Goal: Transaction & Acquisition: Purchase product/service

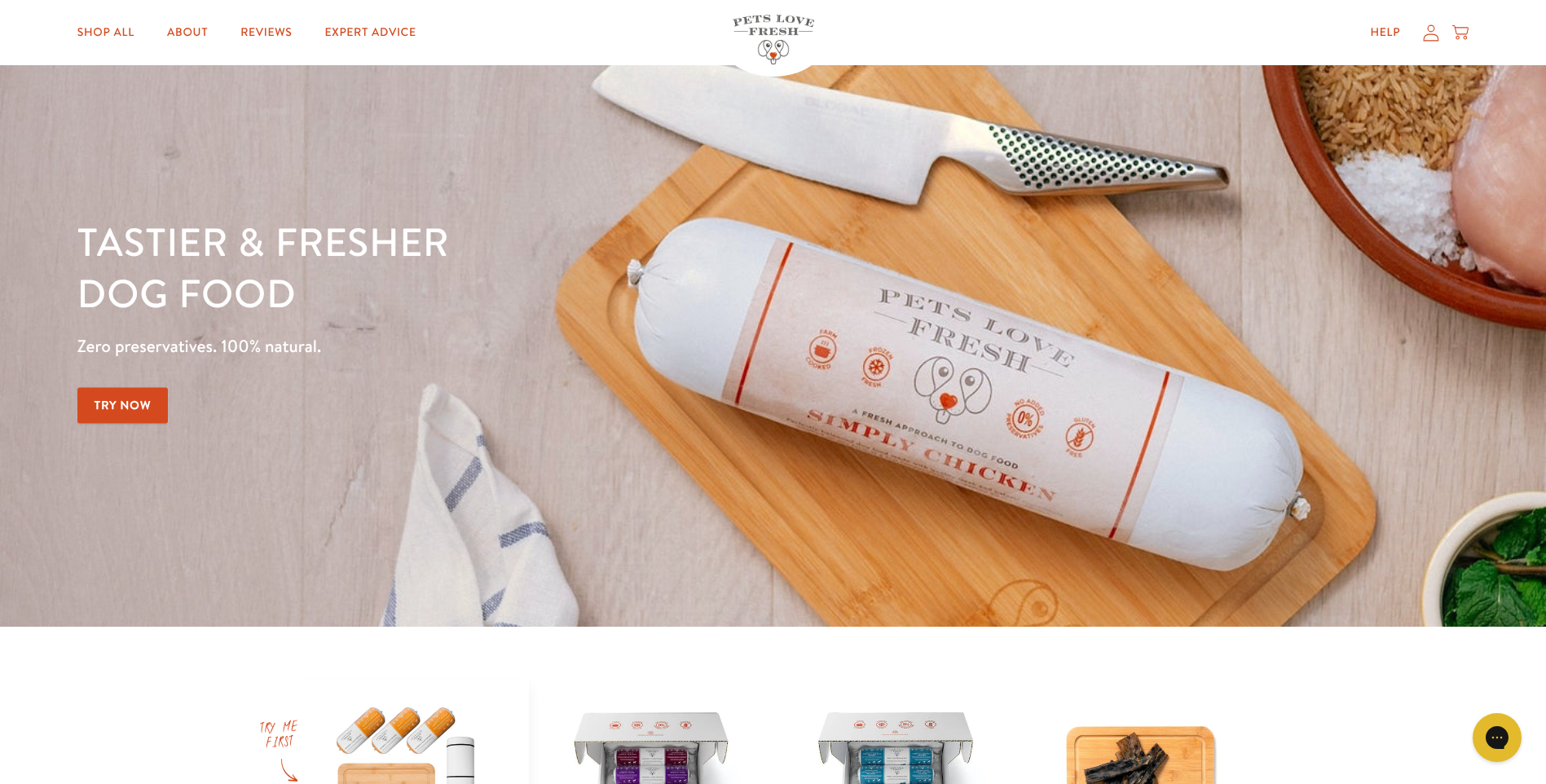
scroll to position [326, 0]
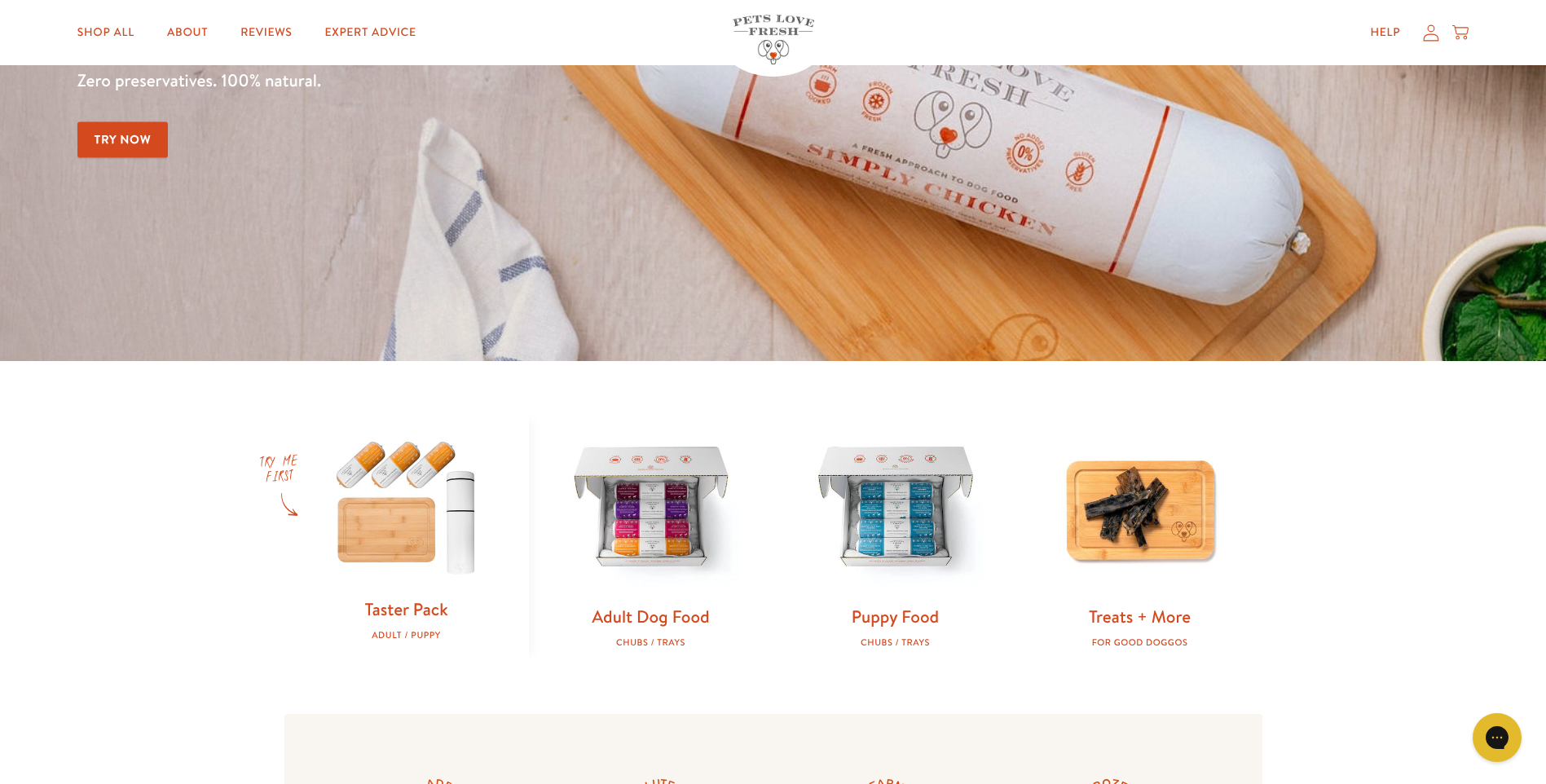
click at [106, 131] on link "Try Now" at bounding box center [123, 140] width 92 height 37
click at [674, 525] on img at bounding box center [651, 507] width 193 height 193
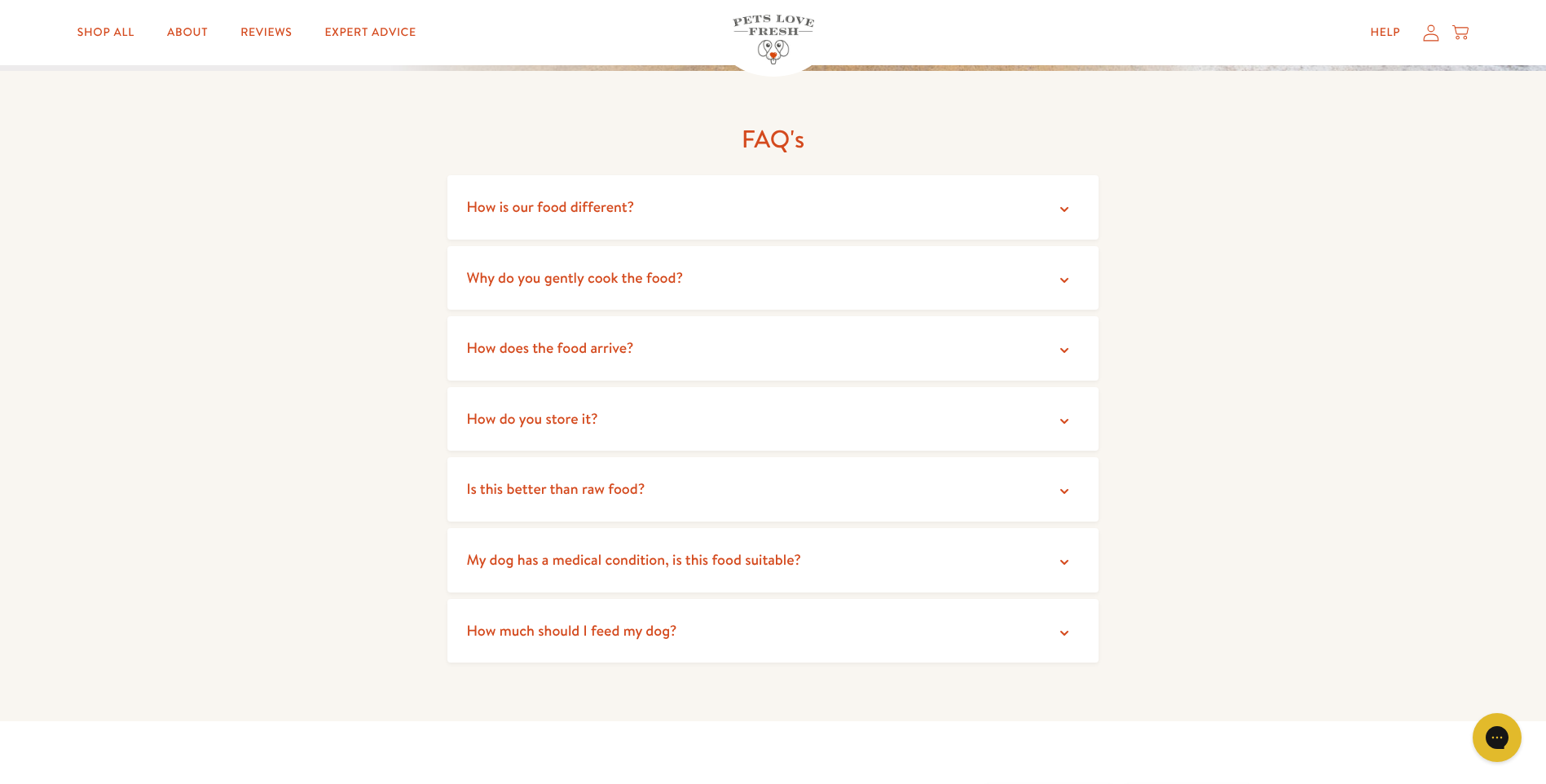
scroll to position [3096, 0]
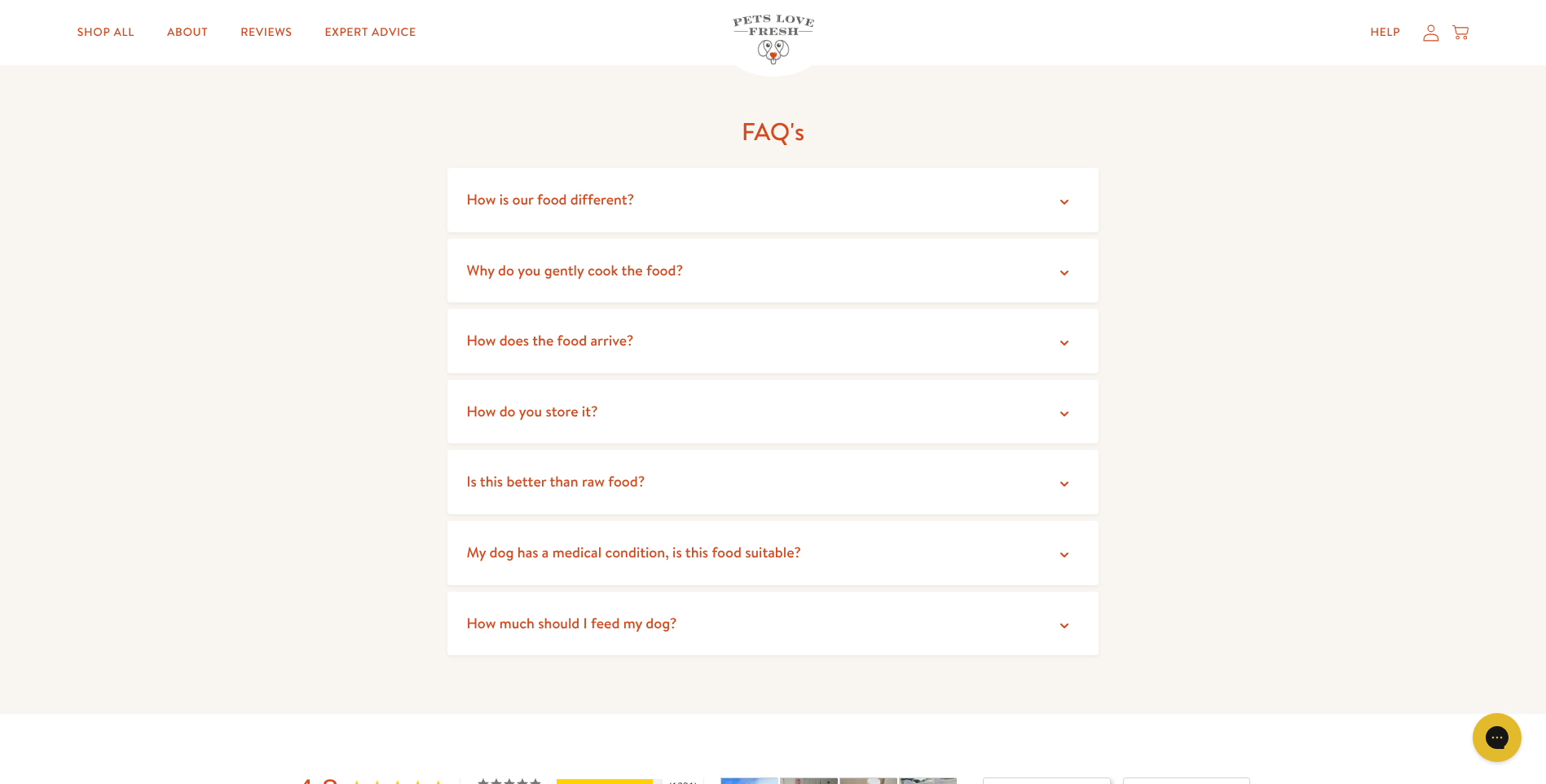
click at [1063, 384] on summary "How do you store it?" at bounding box center [773, 412] width 652 height 65
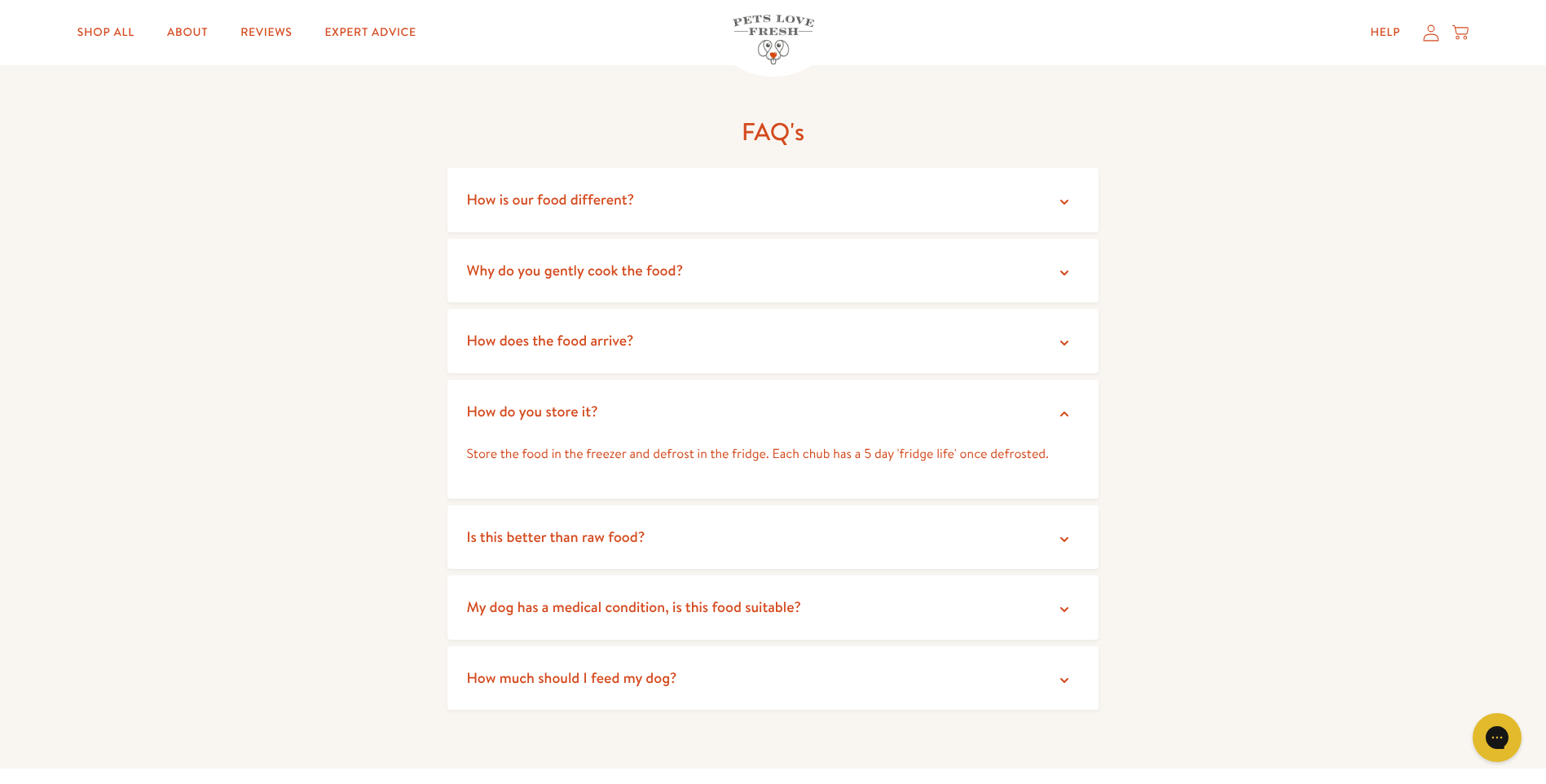
click at [1065, 531] on icon at bounding box center [1065, 540] width 17 height 17
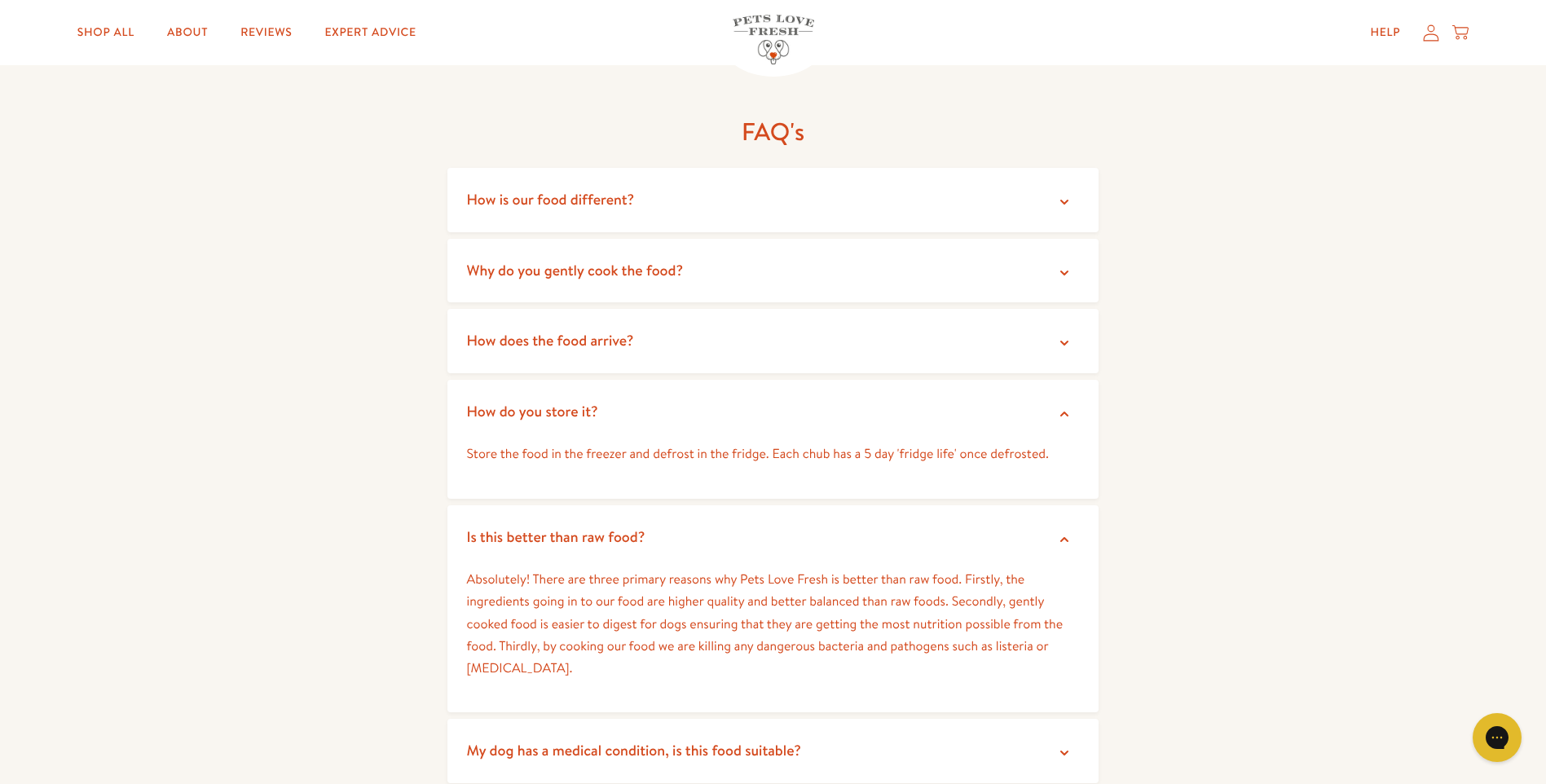
click at [1062, 537] on icon at bounding box center [1064, 539] width 8 height 5
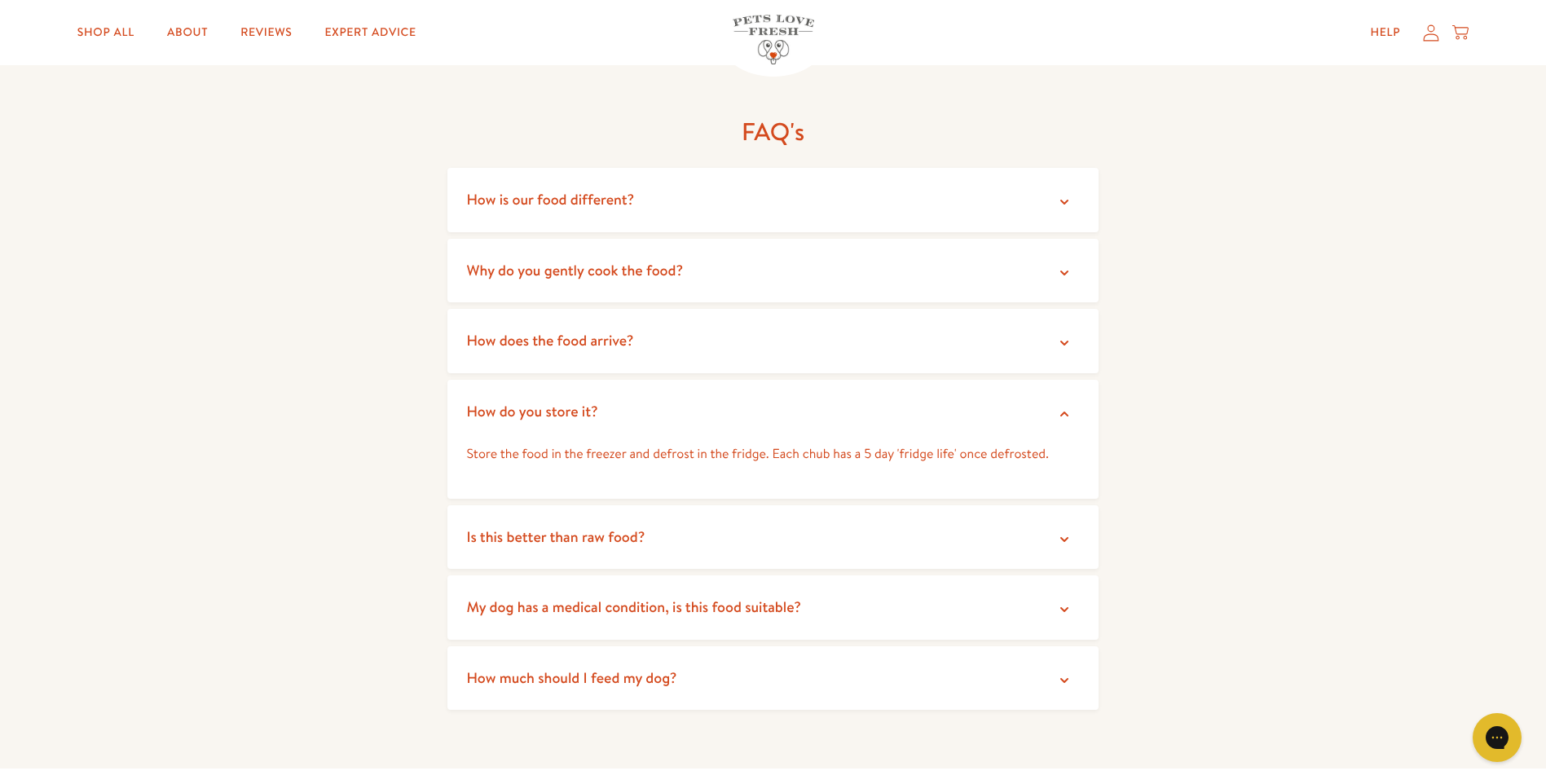
click at [1071, 672] on icon at bounding box center [1065, 680] width 17 height 17
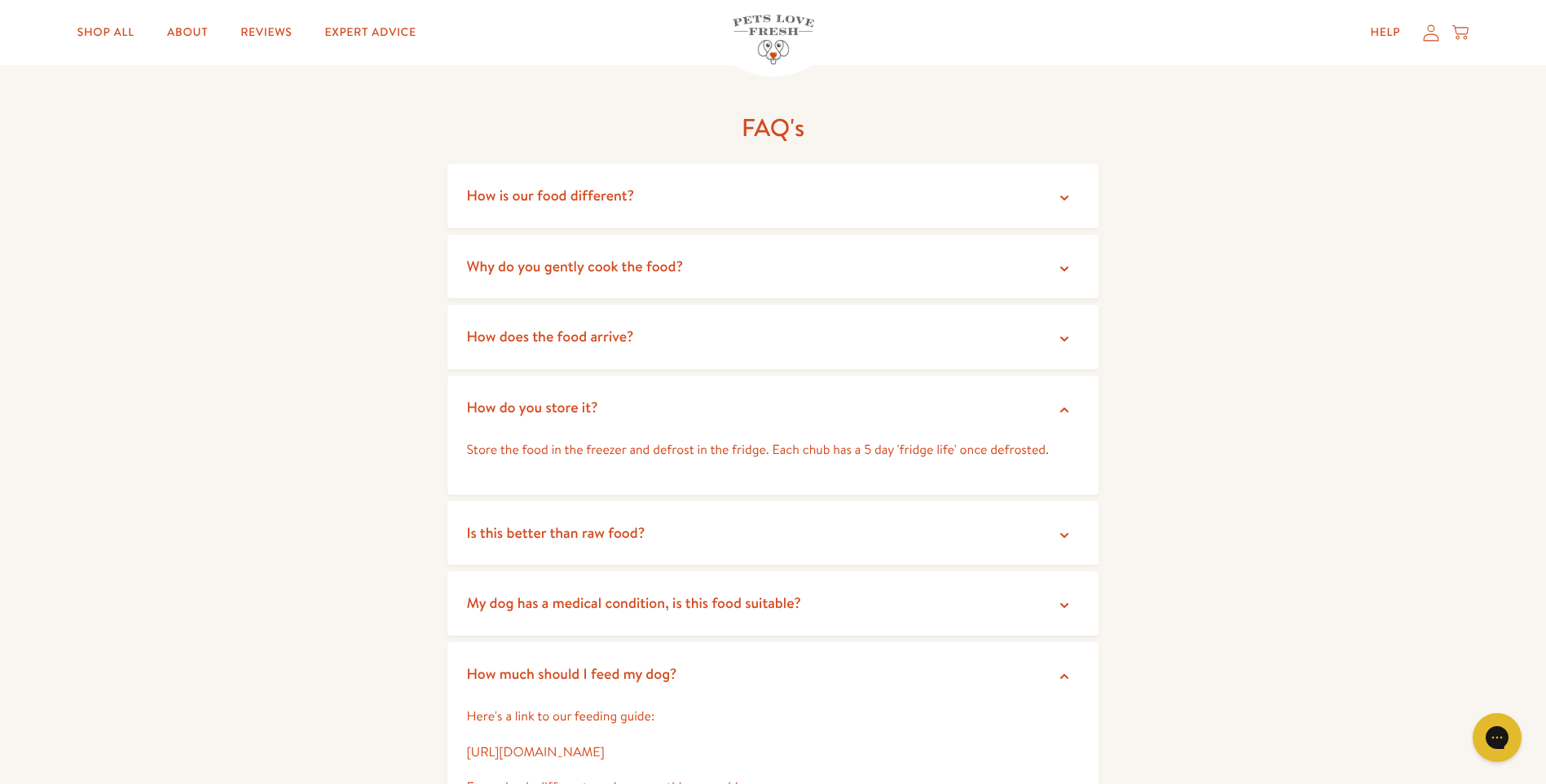
scroll to position [3015, 0]
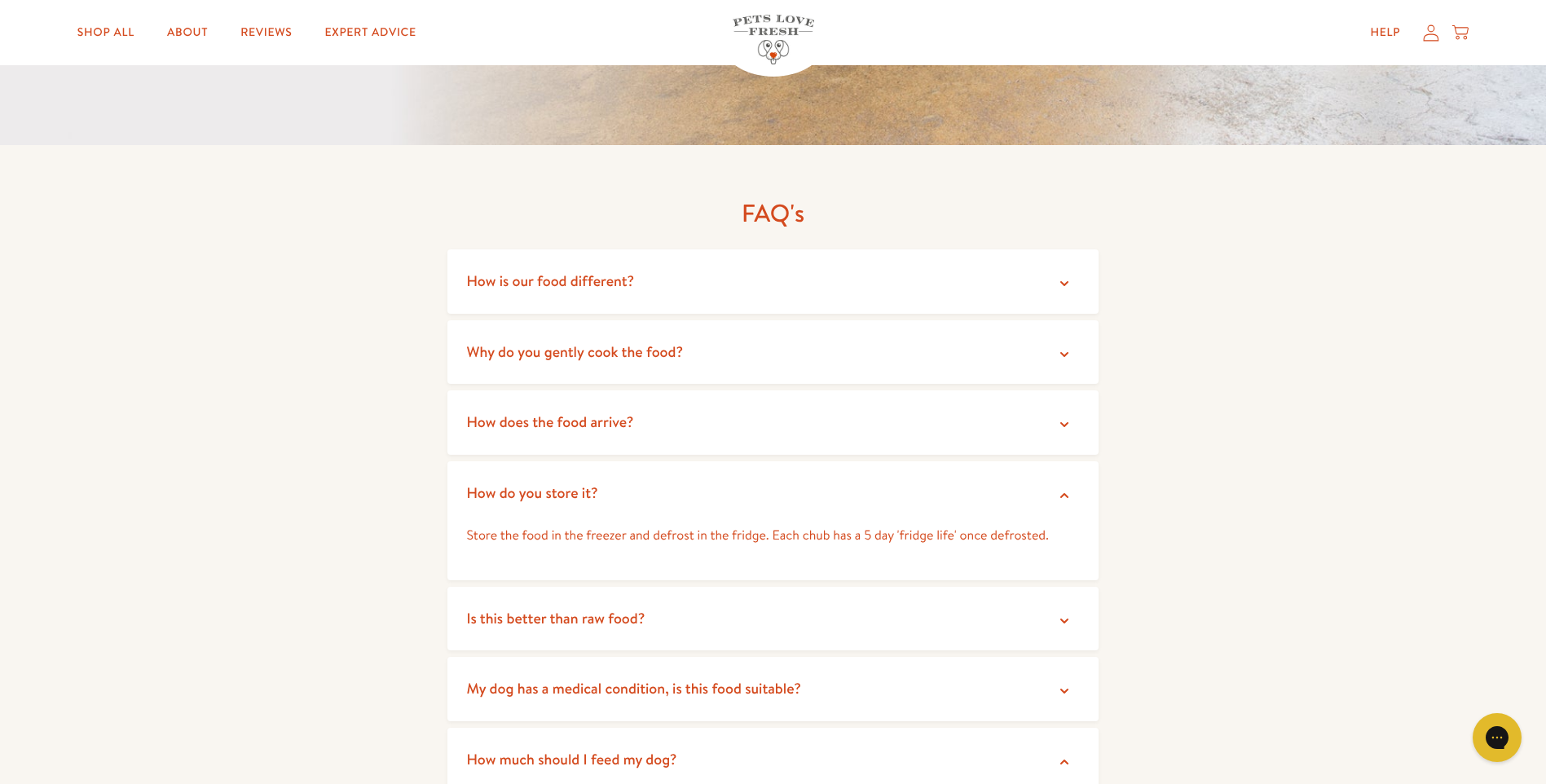
click at [1067, 417] on icon at bounding box center [1065, 425] width 17 height 17
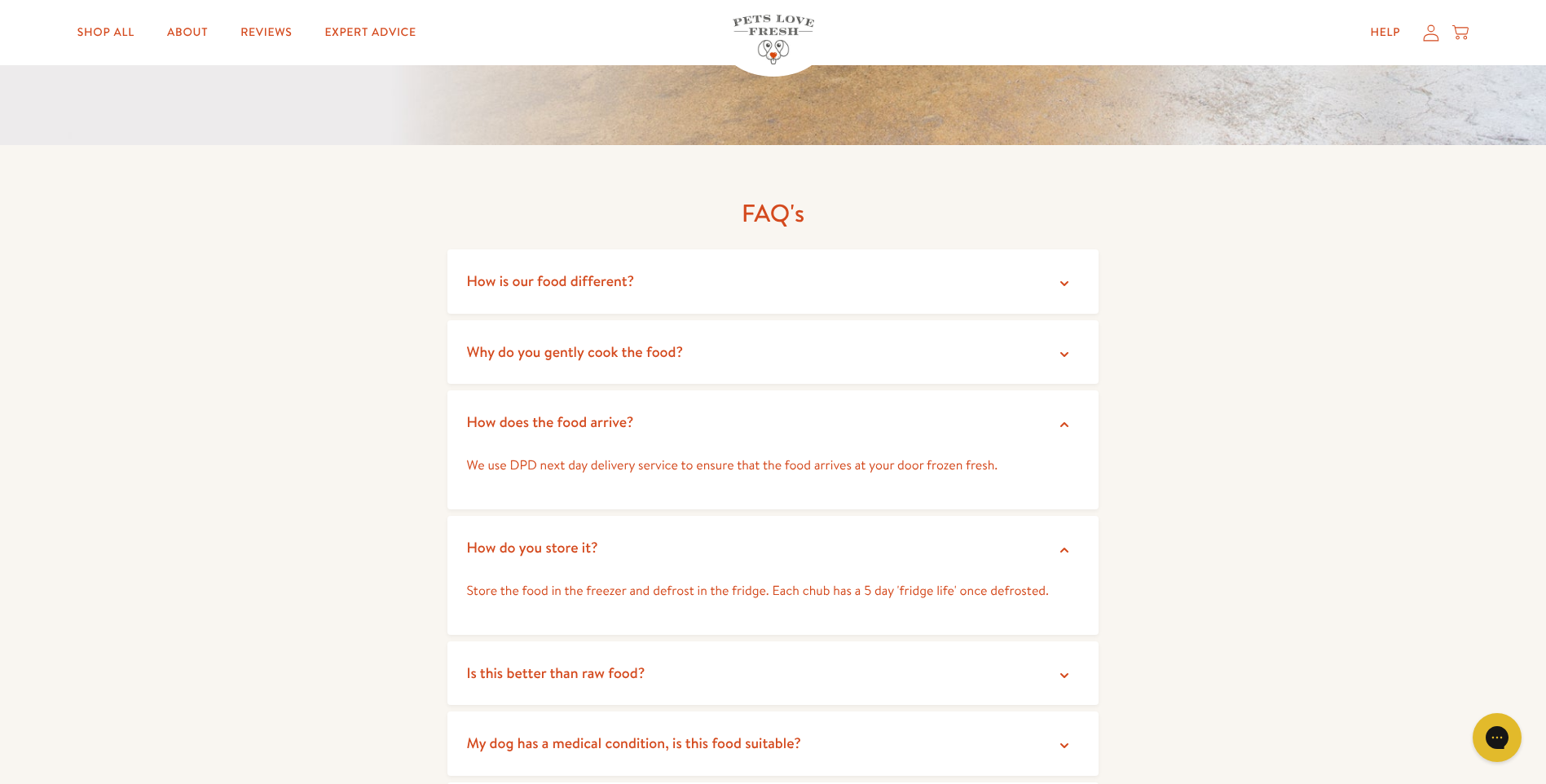
click at [1065, 276] on icon at bounding box center [1065, 284] width 17 height 17
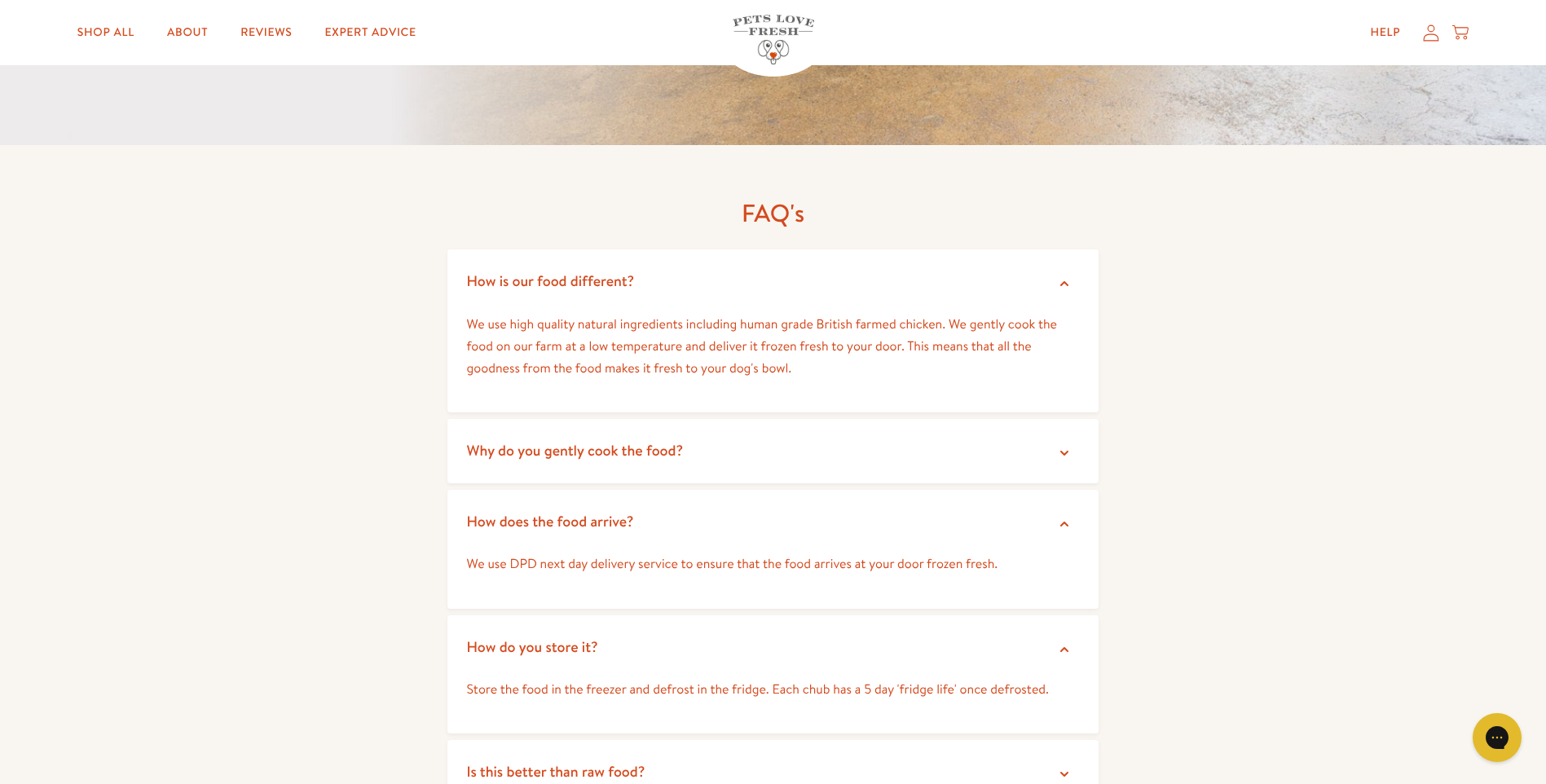
click at [1066, 445] on icon at bounding box center [1065, 454] width 17 height 17
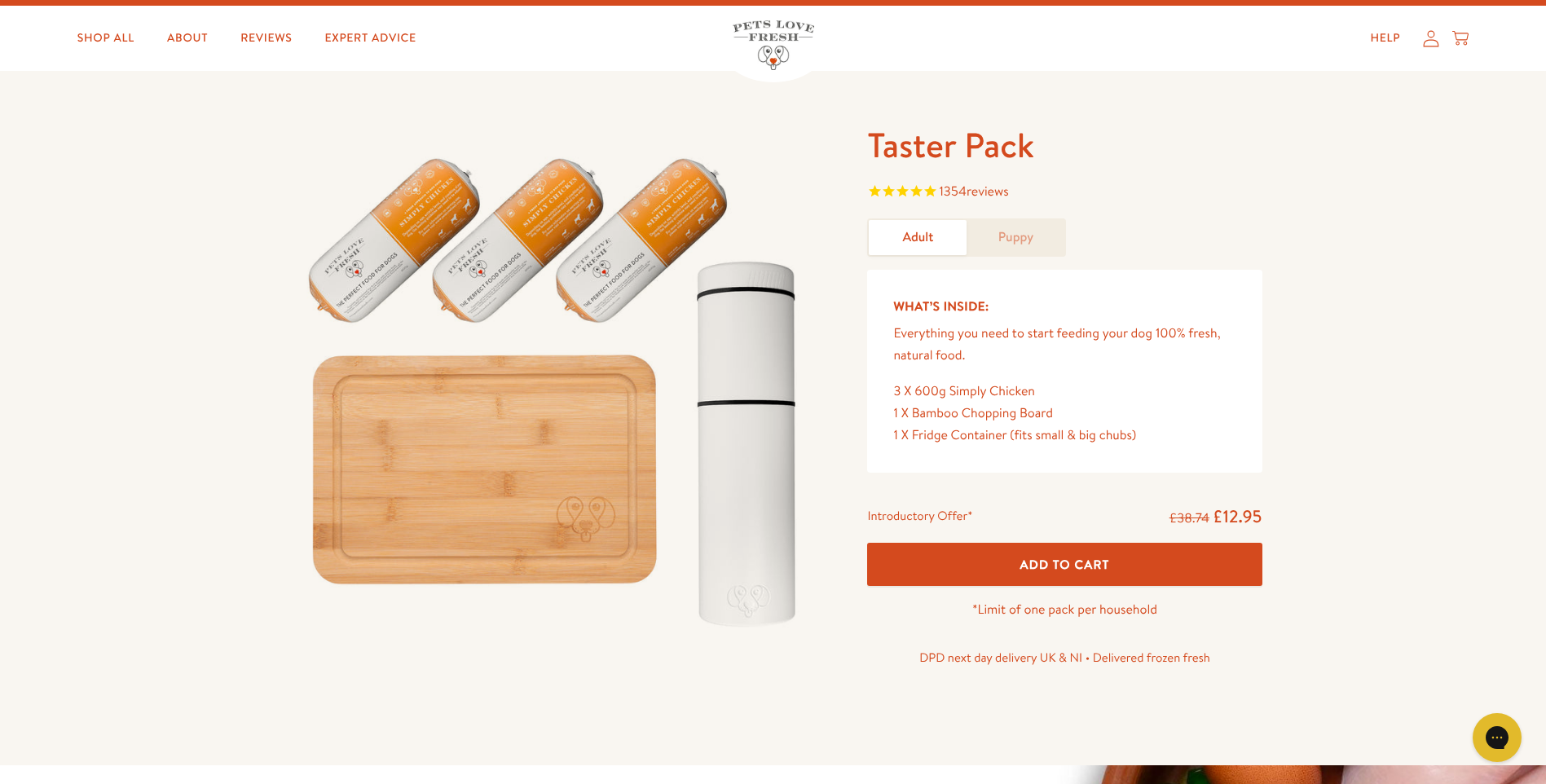
scroll to position [0, 0]
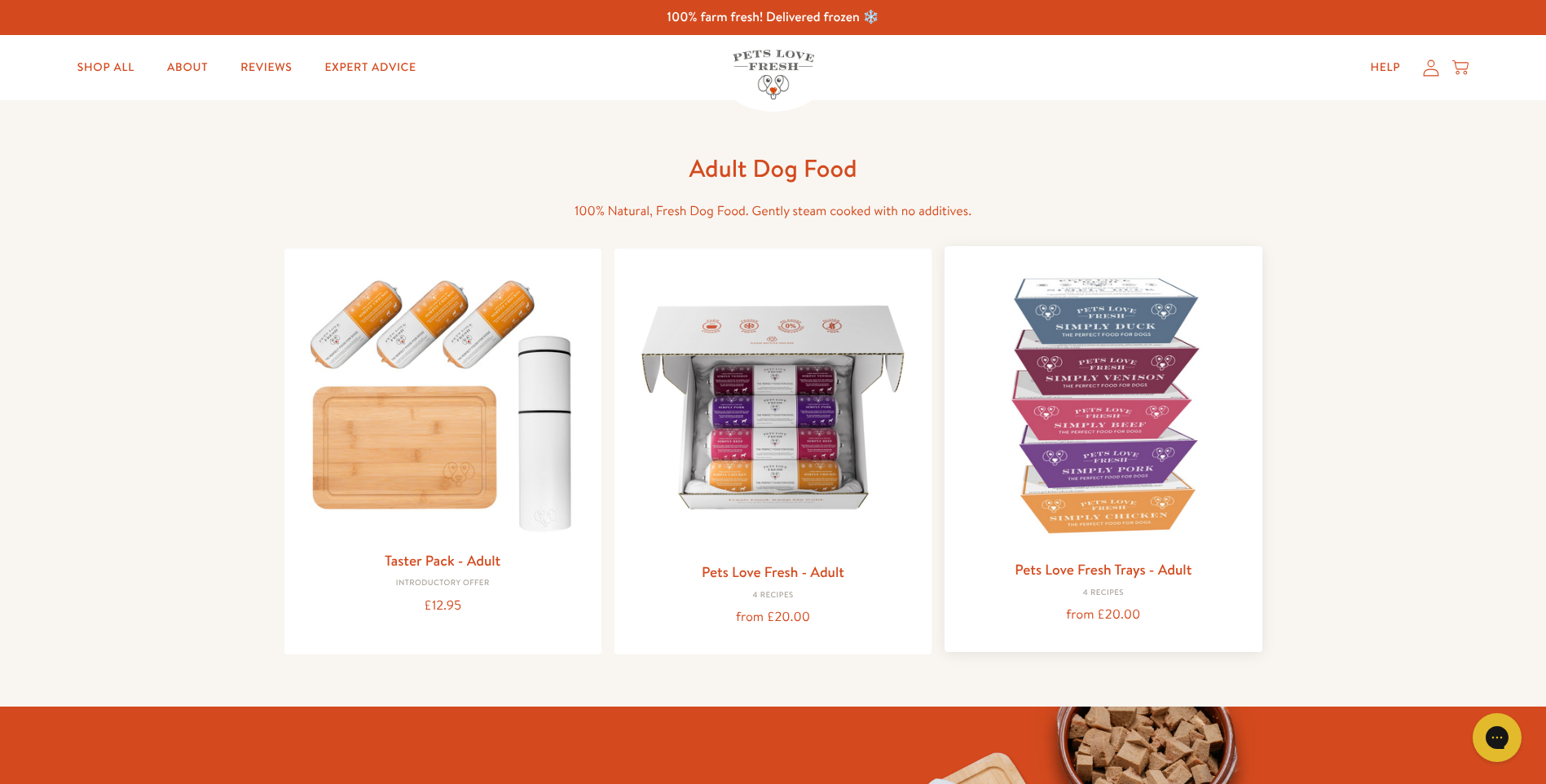
click at [1099, 428] on img at bounding box center [1103, 404] width 291 height 291
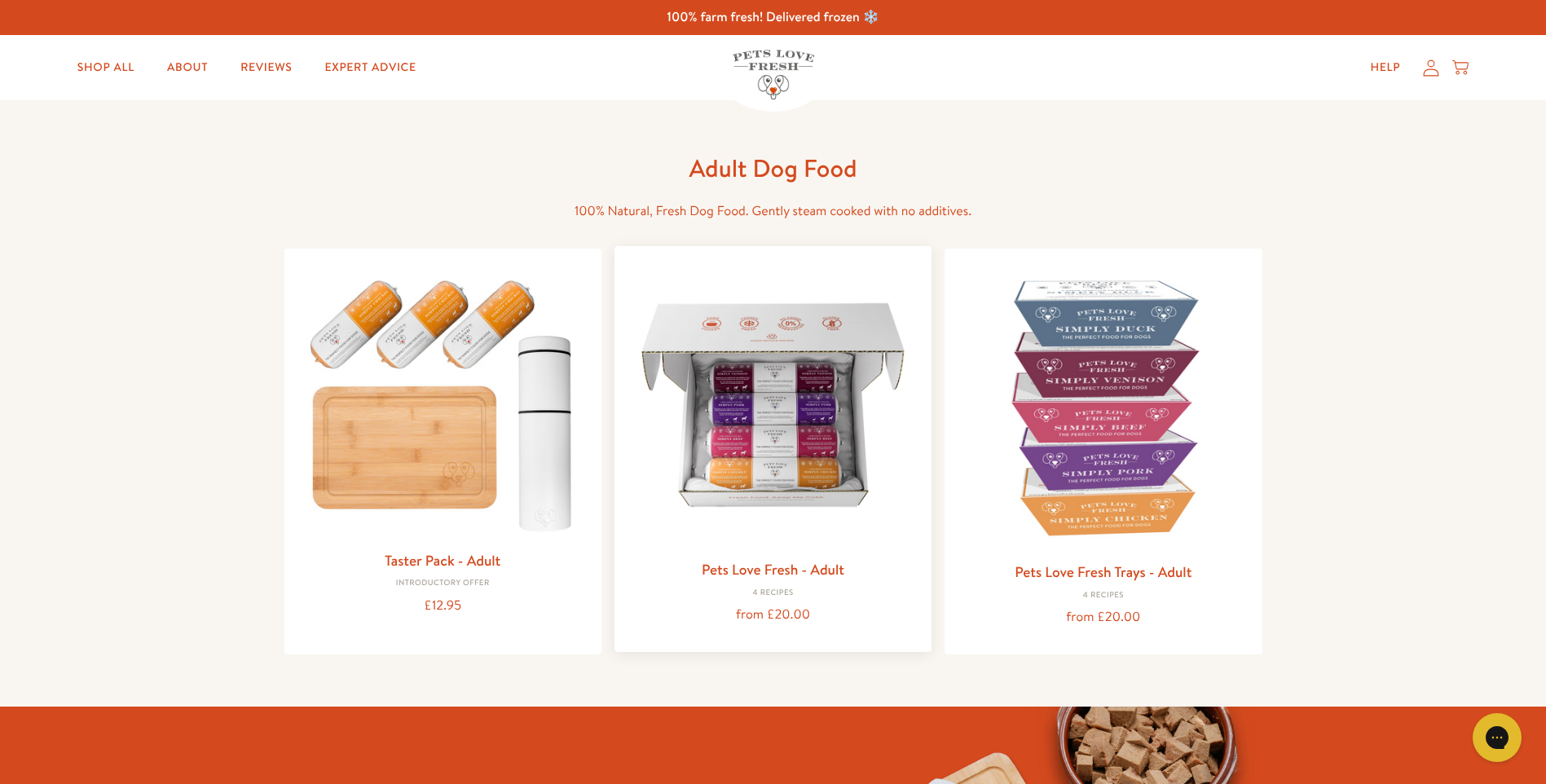
click at [785, 419] on img at bounding box center [773, 404] width 291 height 291
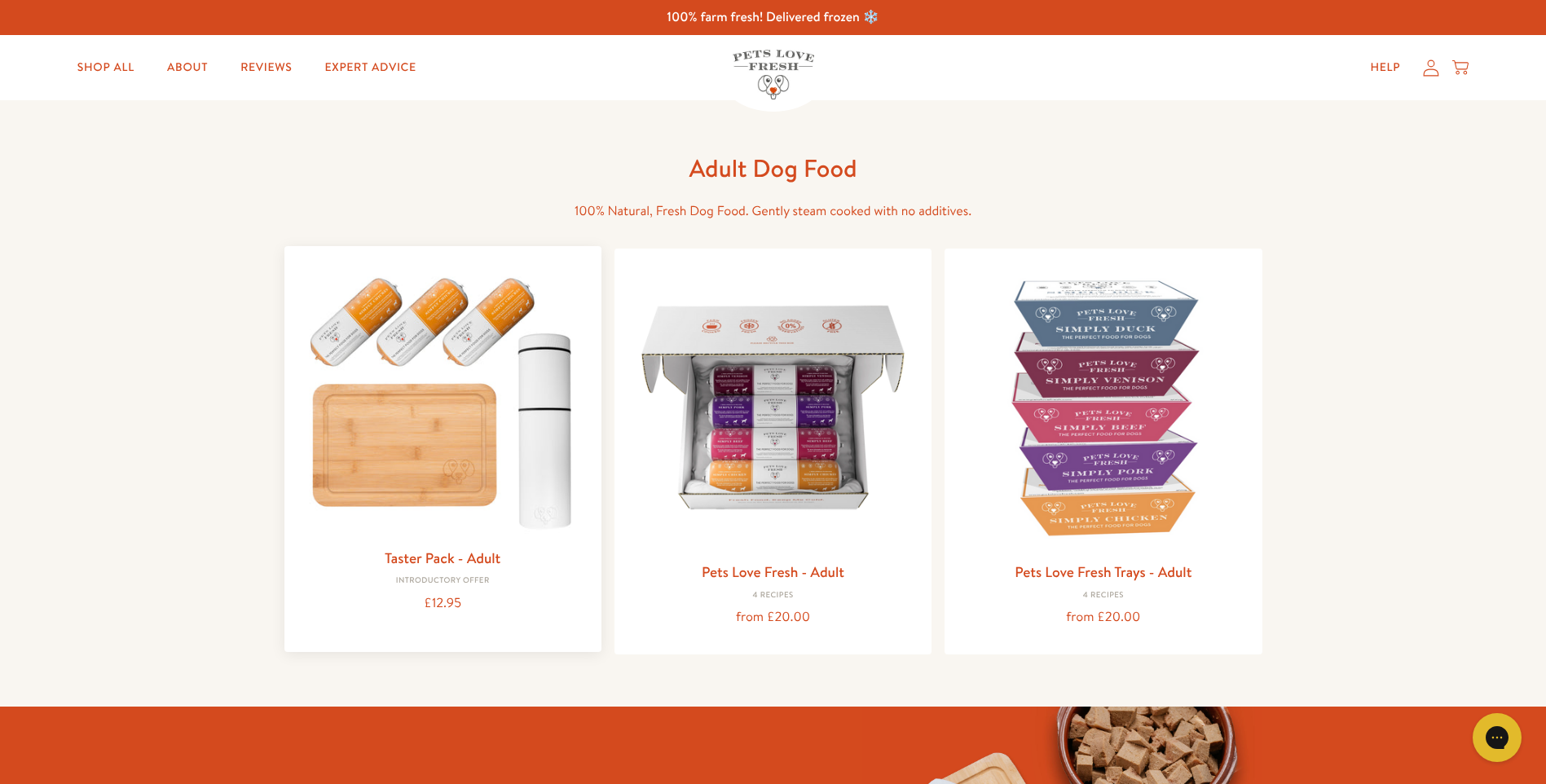
click at [423, 329] on img at bounding box center [443, 399] width 291 height 280
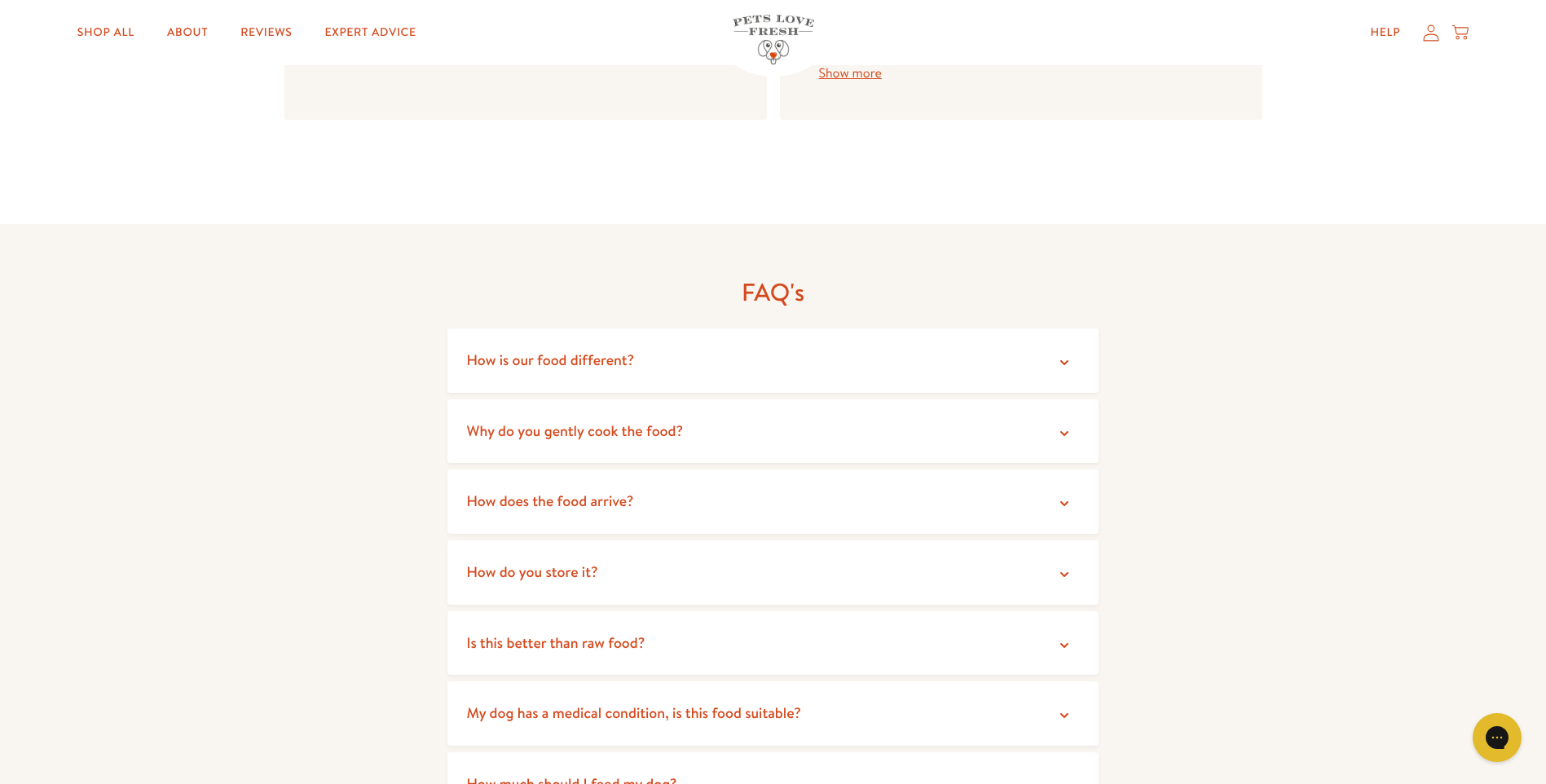
scroll to position [2526, 0]
click at [1072, 492] on summary "How does the food arrive?" at bounding box center [773, 500] width 652 height 65
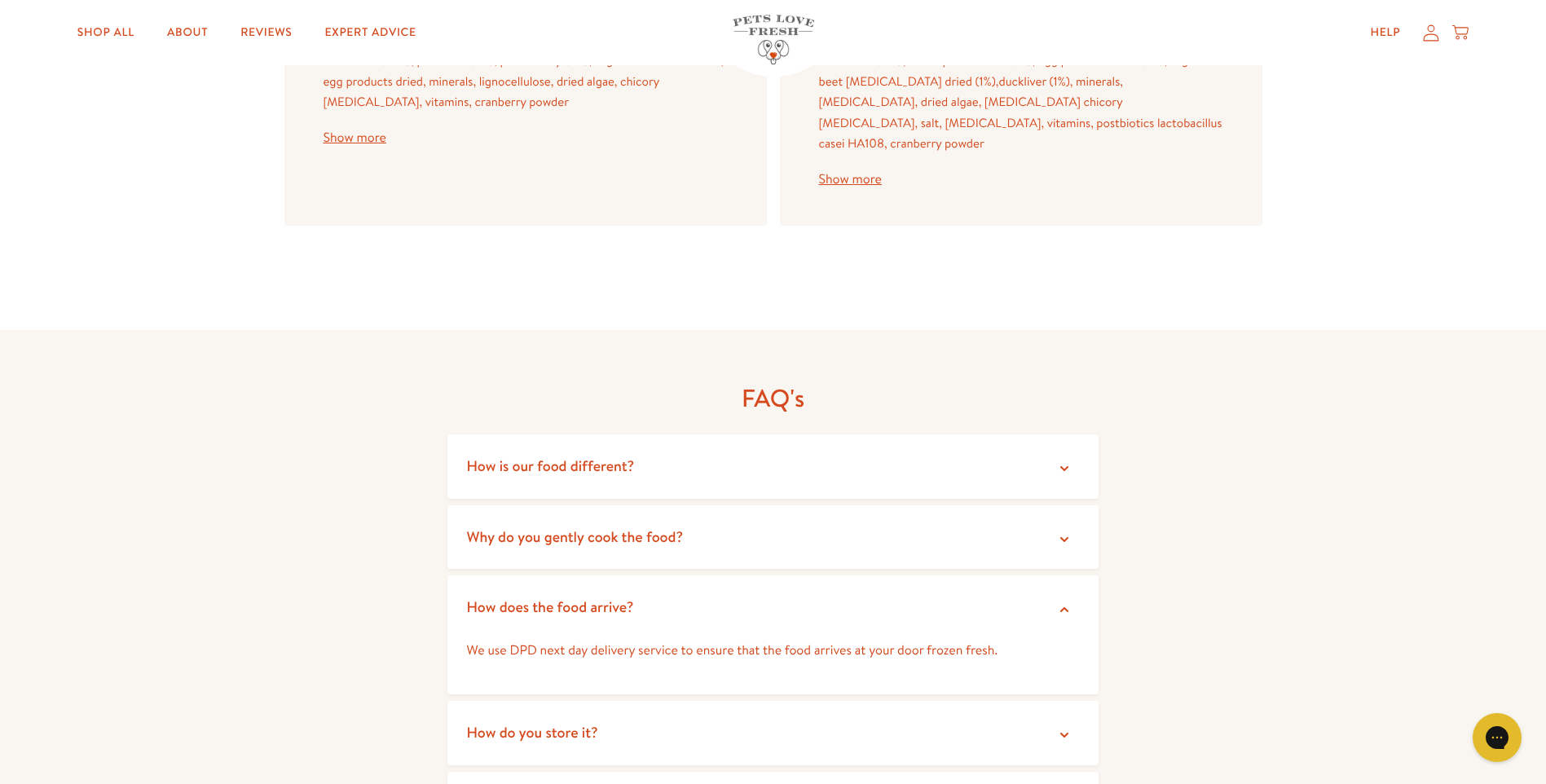
scroll to position [2200, 0]
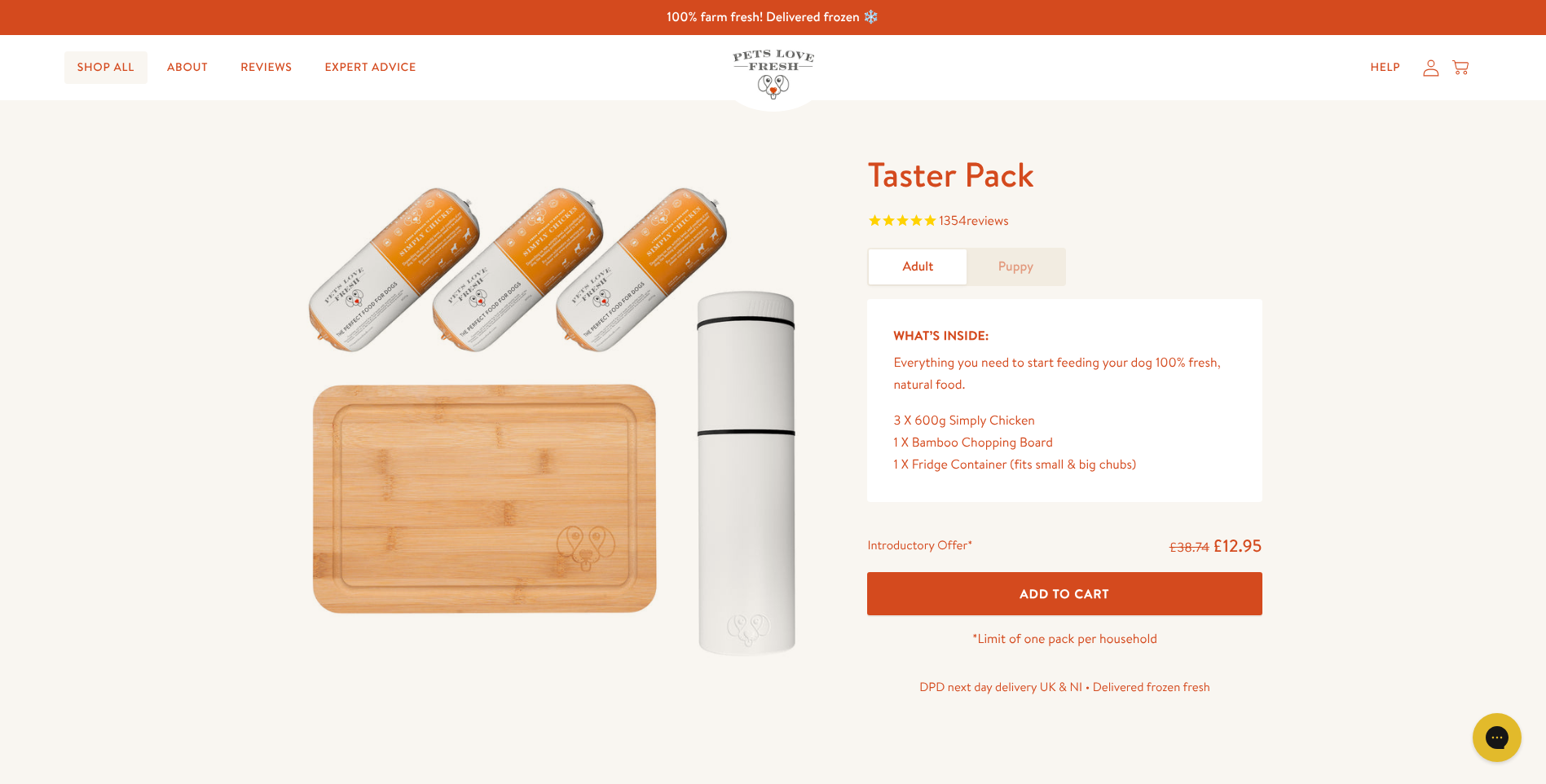
click at [127, 66] on link "Shop All" at bounding box center [106, 67] width 83 height 32
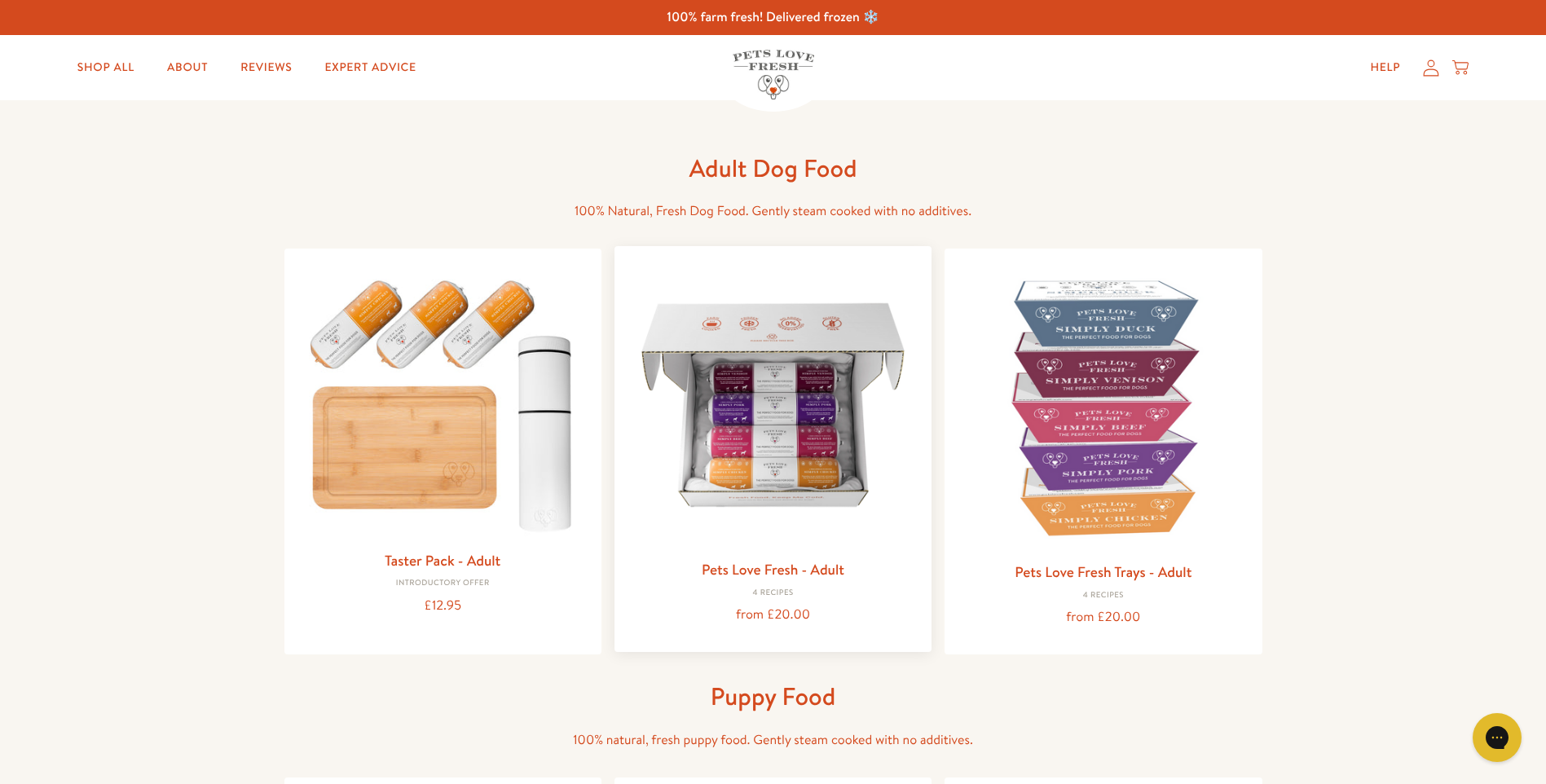
click at [802, 448] on img at bounding box center [773, 404] width 291 height 291
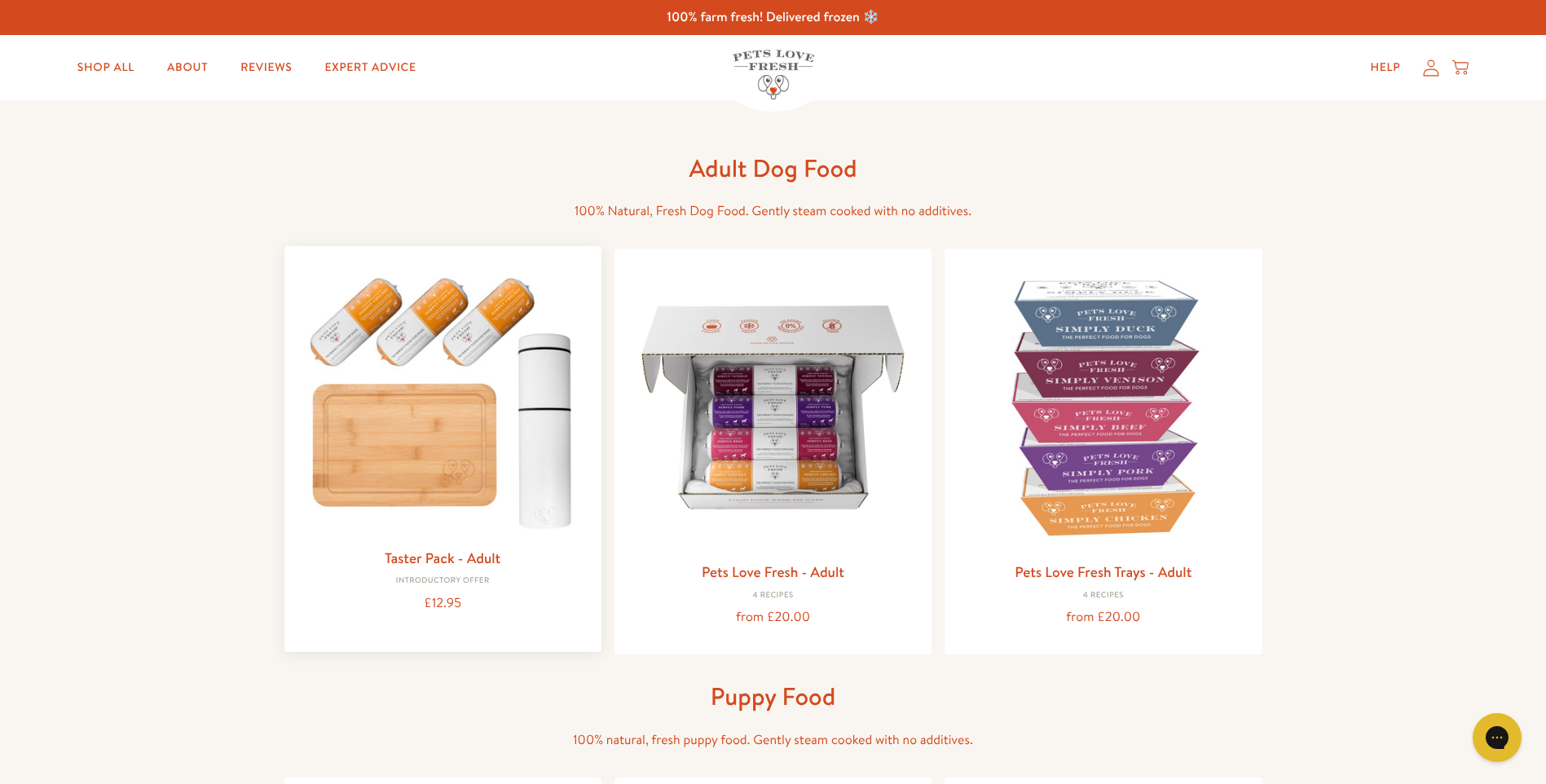
click at [427, 446] on img at bounding box center [443, 399] width 291 height 280
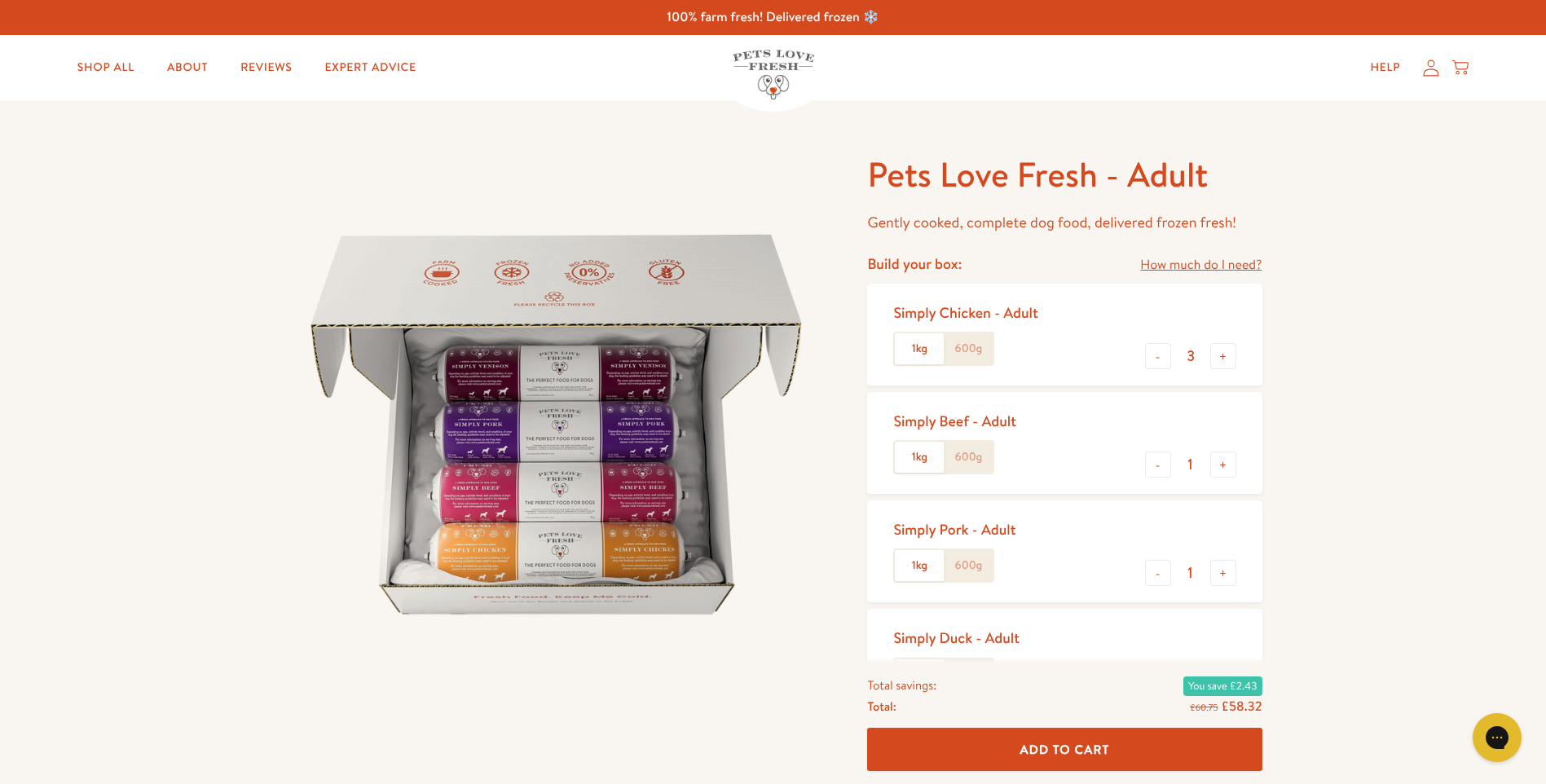
click at [977, 350] on label "600g" at bounding box center [967, 348] width 49 height 31
click at [0, 0] on input "600g" at bounding box center [0, 0] width 0 height 0
click at [975, 464] on label "600g" at bounding box center [967, 456] width 49 height 31
click at [0, 0] on input "600g" at bounding box center [0, 0] width 0 height 0
click at [974, 560] on label "600g" at bounding box center [967, 565] width 49 height 31
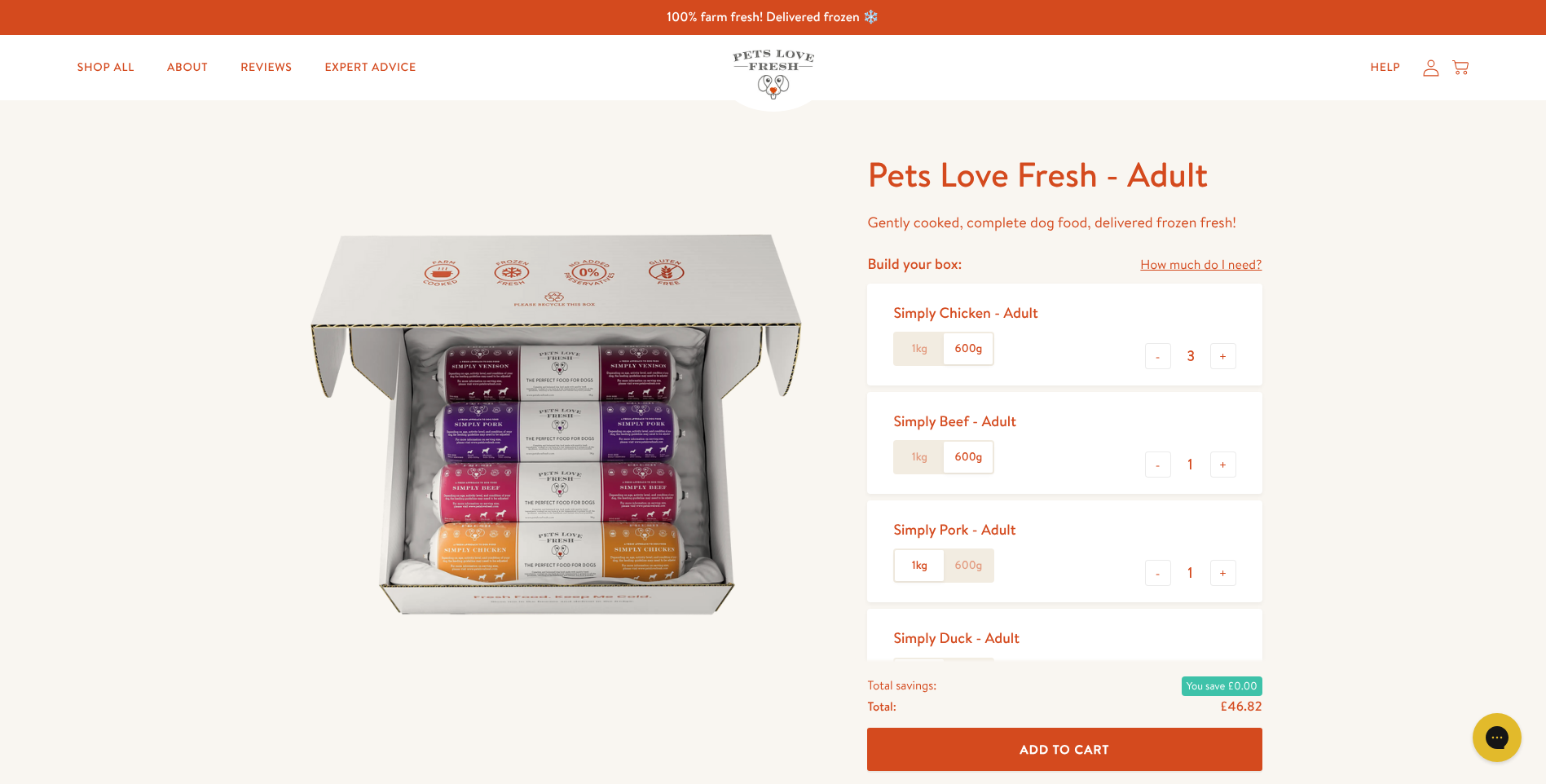
click at [0, 0] on input "600g" at bounding box center [0, 0] width 0 height 0
click at [1163, 465] on button "-" at bounding box center [1158, 465] width 26 height 26
type input "0"
click at [1158, 574] on button "-" at bounding box center [1158, 573] width 26 height 26
type input "0"
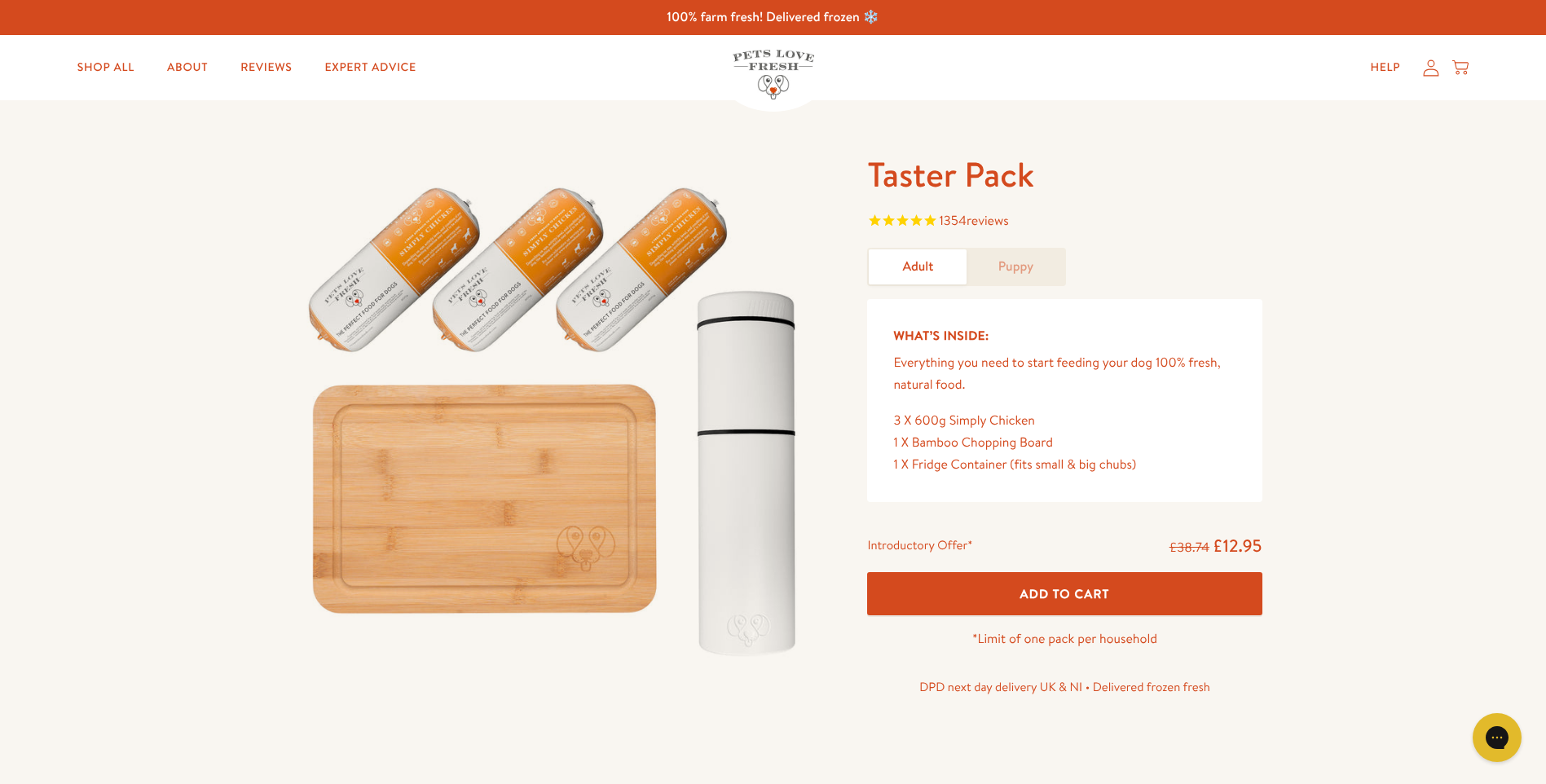
click at [1076, 591] on span "Add To Cart" at bounding box center [1065, 593] width 90 height 17
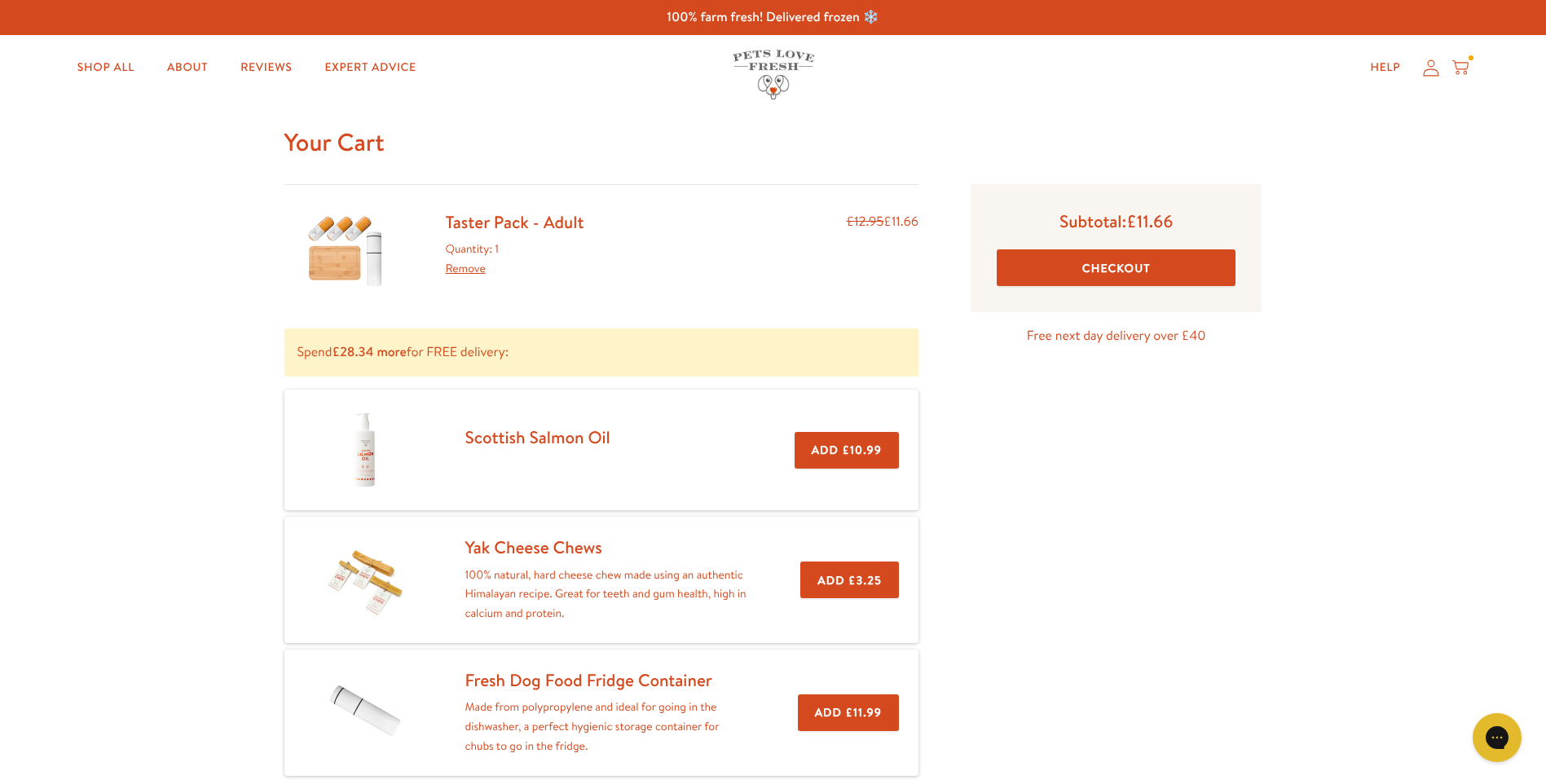
click at [1127, 265] on button "Checkout" at bounding box center [1116, 268] width 239 height 37
click at [1083, 261] on button "Checkout" at bounding box center [1116, 268] width 239 height 37
